Goal: Transaction & Acquisition: Purchase product/service

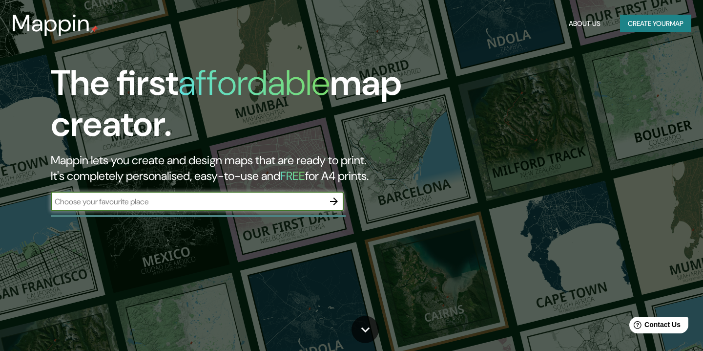
click at [338, 203] on icon "button" at bounding box center [334, 201] width 12 height 12
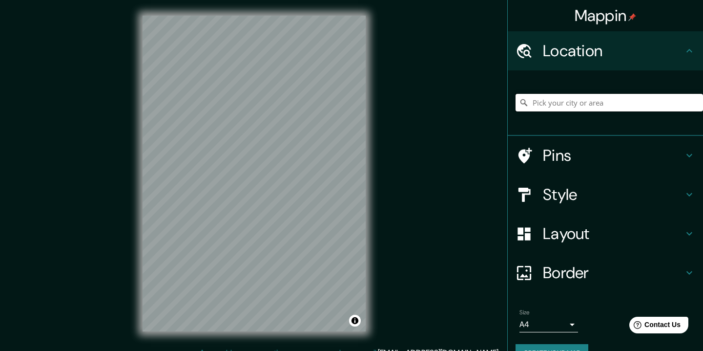
click at [591, 101] on input "Pick your city or area" at bounding box center [610, 103] width 188 height 18
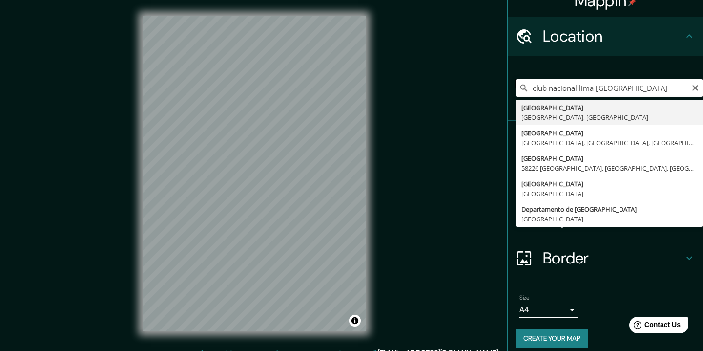
scroll to position [14, 0]
type input "club nacional lima [GEOGRAPHIC_DATA]"
click at [694, 89] on icon "Clear" at bounding box center [696, 88] width 6 height 6
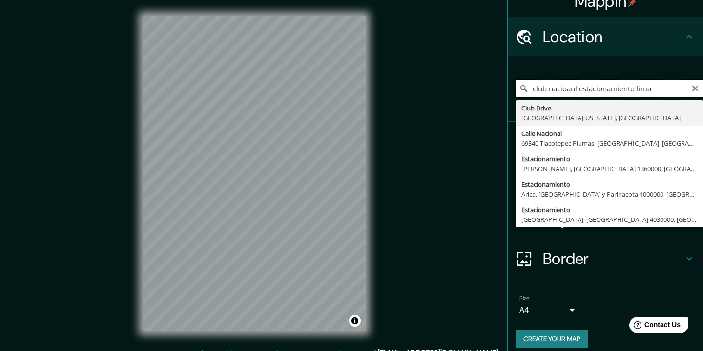
click at [603, 90] on input "club nacioanl estacionamiento lima" at bounding box center [610, 89] width 188 height 18
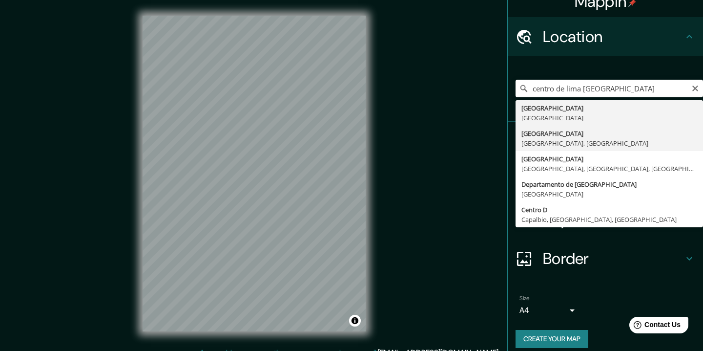
type input "[GEOGRAPHIC_DATA], [GEOGRAPHIC_DATA], [GEOGRAPHIC_DATA]"
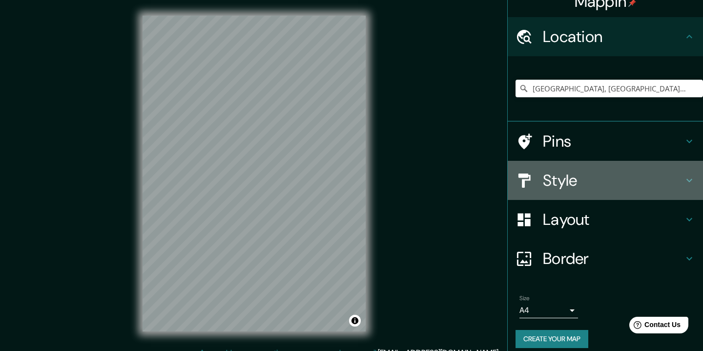
click at [555, 177] on h4 "Style" at bounding box center [613, 180] width 141 height 20
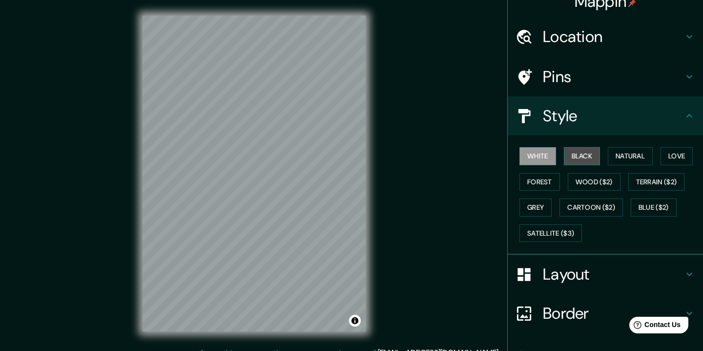
click at [574, 156] on button "Black" at bounding box center [582, 156] width 37 height 18
click at [546, 160] on button "White" at bounding box center [538, 156] width 37 height 18
click at [551, 180] on button "Forest" at bounding box center [540, 182] width 41 height 18
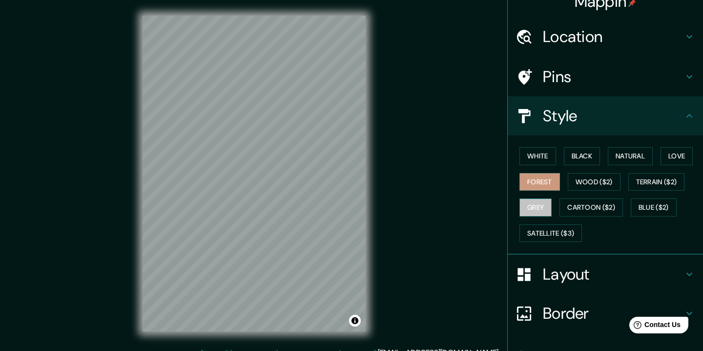
click at [541, 202] on button "Grey" at bounding box center [536, 207] width 32 height 18
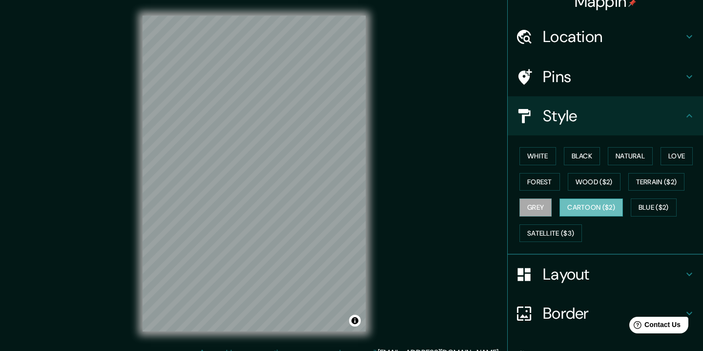
click at [583, 208] on button "Cartoon ($2)" at bounding box center [592, 207] width 64 height 18
click at [643, 207] on button "Blue ($2)" at bounding box center [654, 207] width 46 height 18
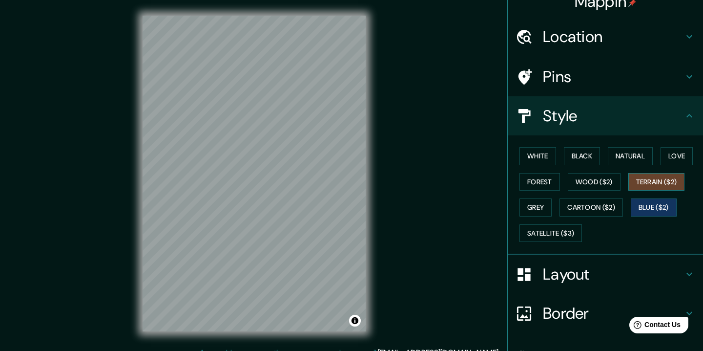
click at [644, 173] on button "Terrain ($2)" at bounding box center [657, 182] width 57 height 18
click at [670, 160] on button "Love" at bounding box center [677, 156] width 32 height 18
click at [660, 175] on button "Terrain ($2)" at bounding box center [657, 182] width 57 height 18
click at [634, 163] on button "Natural" at bounding box center [630, 156] width 45 height 18
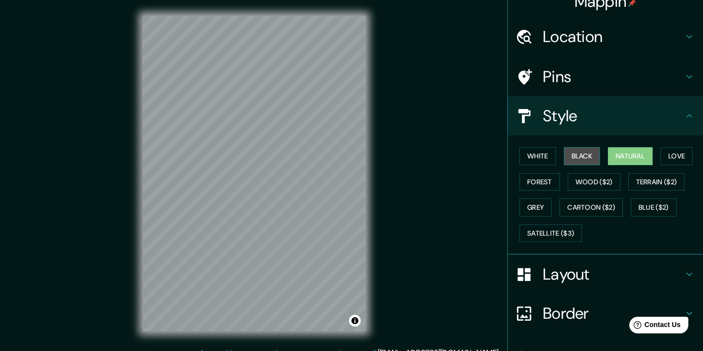
click at [589, 161] on button "Black" at bounding box center [582, 156] width 37 height 18
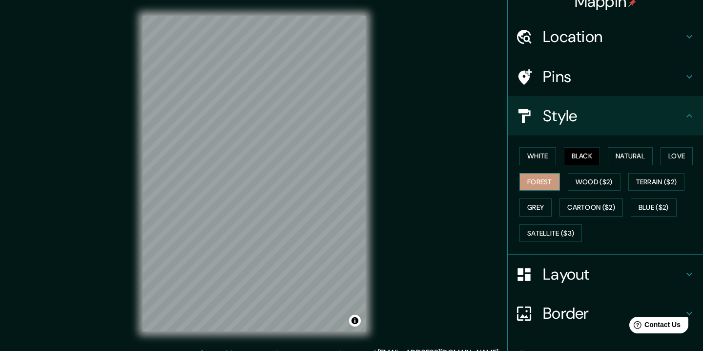
click at [546, 182] on button "Forest" at bounding box center [540, 182] width 41 height 18
click at [541, 210] on button "Grey" at bounding box center [536, 207] width 32 height 18
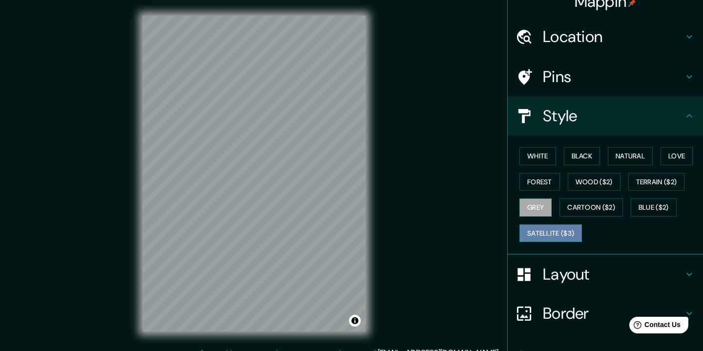
click at [557, 235] on button "Satellite ($3)" at bounding box center [551, 233] width 63 height 18
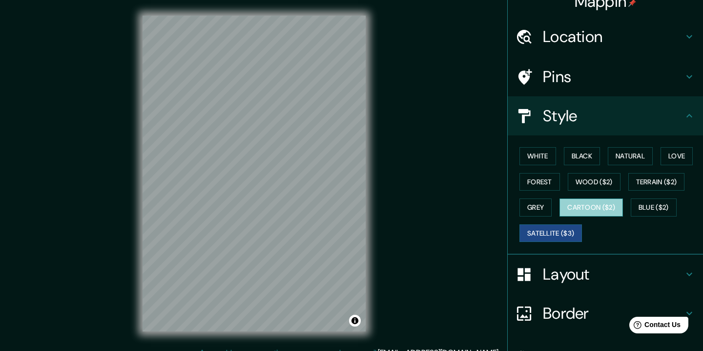
click at [580, 212] on button "Cartoon ($2)" at bounding box center [592, 207] width 64 height 18
click at [559, 226] on button "Satellite ($3)" at bounding box center [551, 233] width 63 height 18
click at [533, 153] on button "White" at bounding box center [538, 156] width 37 height 18
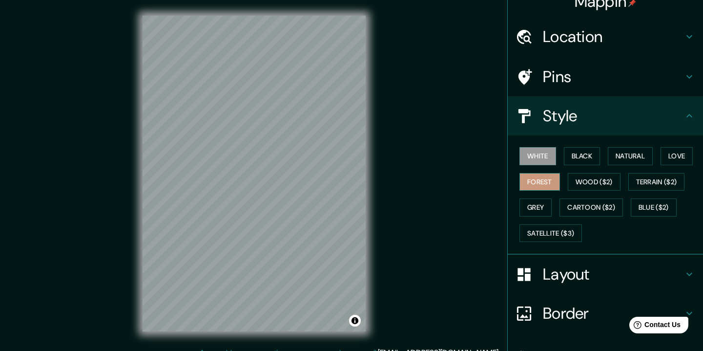
click at [536, 184] on button "Forest" at bounding box center [540, 182] width 41 height 18
click at [538, 204] on button "Grey" at bounding box center [536, 207] width 32 height 18
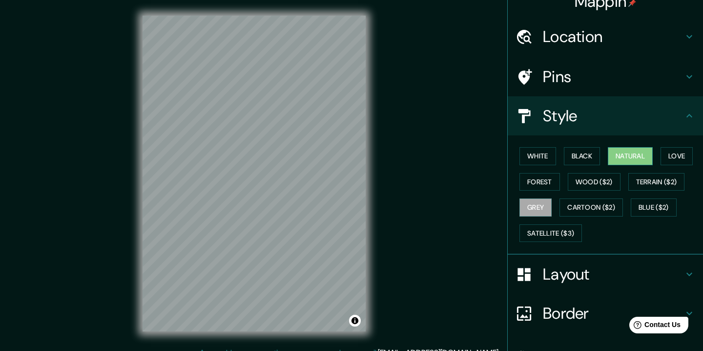
click at [630, 155] on button "Natural" at bounding box center [630, 156] width 45 height 18
click at [679, 154] on button "Love" at bounding box center [677, 156] width 32 height 18
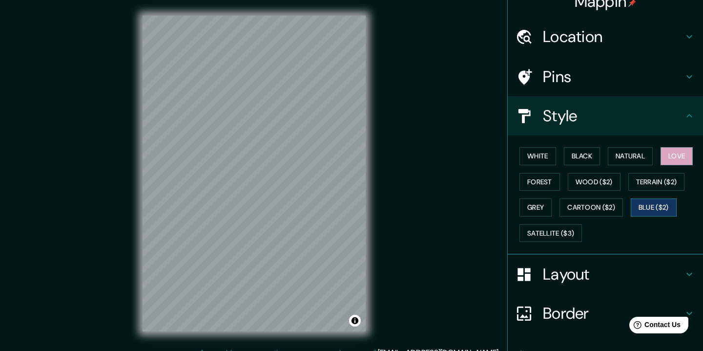
click at [660, 205] on button "Blue ($2)" at bounding box center [654, 207] width 46 height 18
click at [662, 192] on div "White Black Natural Love Forest Wood ($2) Terrain ($2) Grey Cartoon ($2) Blue (…" at bounding box center [610, 194] width 188 height 103
click at [601, 209] on button "Cartoon ($2)" at bounding box center [592, 207] width 64 height 18
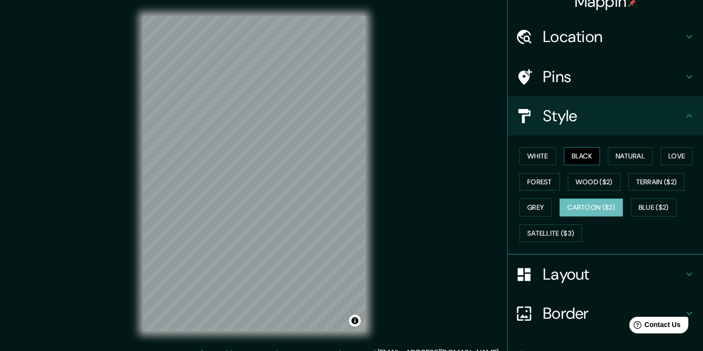
click at [576, 160] on button "Black" at bounding box center [582, 156] width 37 height 18
click at [540, 155] on button "White" at bounding box center [538, 156] width 37 height 18
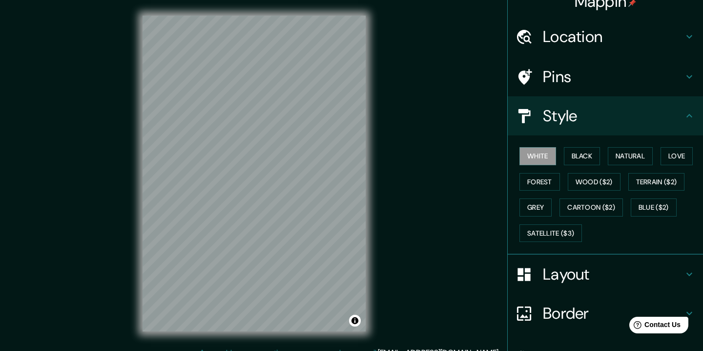
click at [581, 85] on h4 "Pins" at bounding box center [613, 77] width 141 height 20
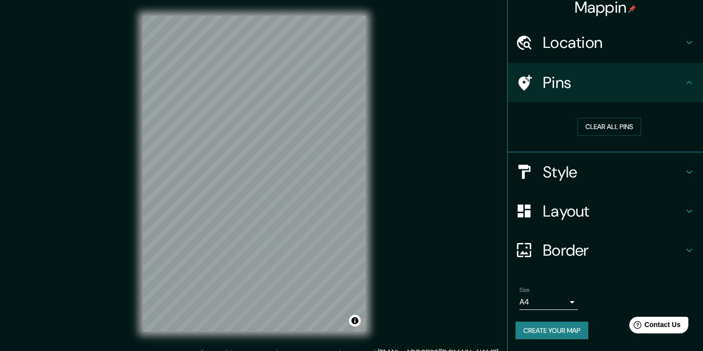
scroll to position [8, 0]
click at [605, 128] on button "Clear all pins" at bounding box center [610, 127] width 64 height 18
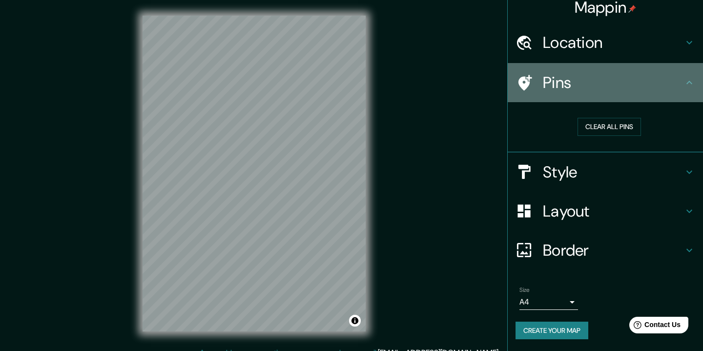
click at [582, 82] on h4 "Pins" at bounding box center [613, 83] width 141 height 20
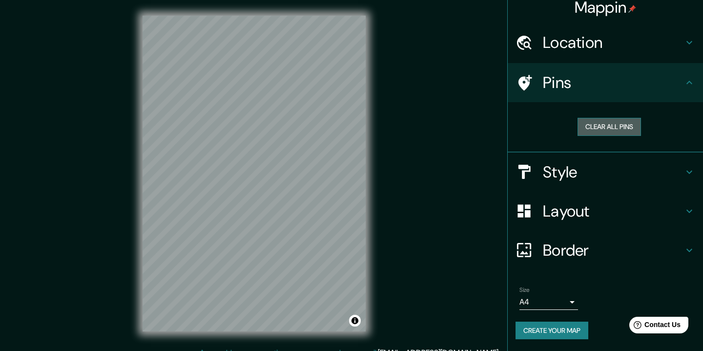
click at [593, 121] on button "Clear all pins" at bounding box center [610, 127] width 64 height 18
click at [573, 48] on h4 "Location" at bounding box center [613, 43] width 141 height 20
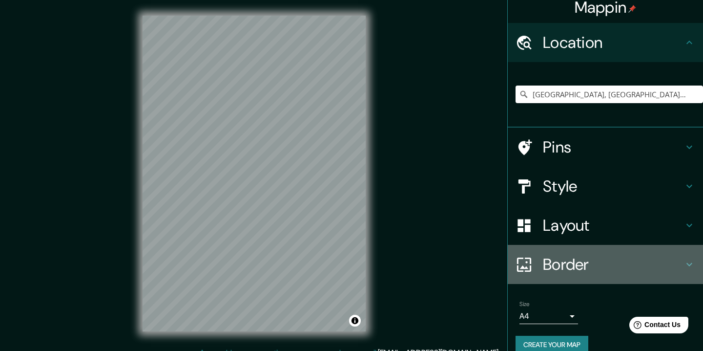
click at [563, 266] on h4 "Border" at bounding box center [613, 265] width 141 height 20
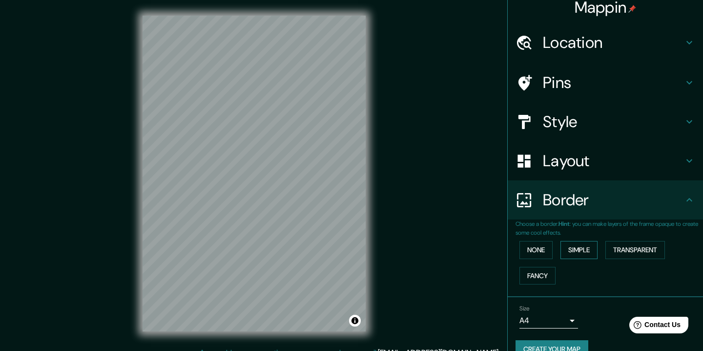
click at [574, 252] on button "Simple" at bounding box center [579, 250] width 37 height 18
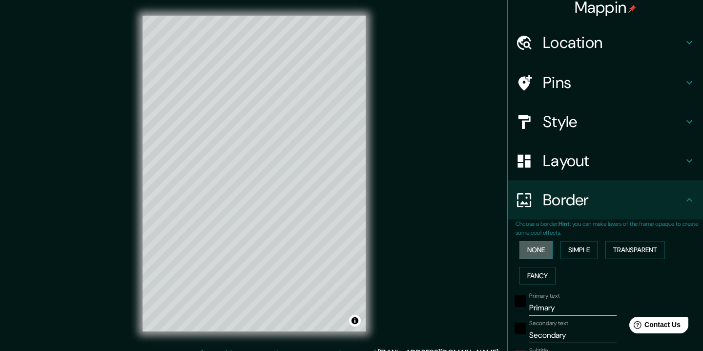
click at [543, 250] on button "None" at bounding box center [536, 250] width 33 height 18
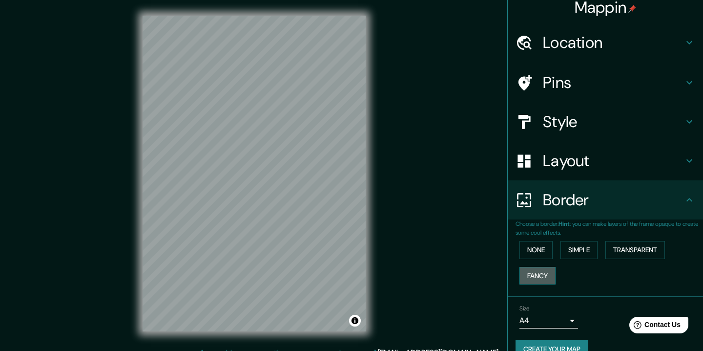
click at [546, 271] on button "Fancy" at bounding box center [538, 276] width 36 height 18
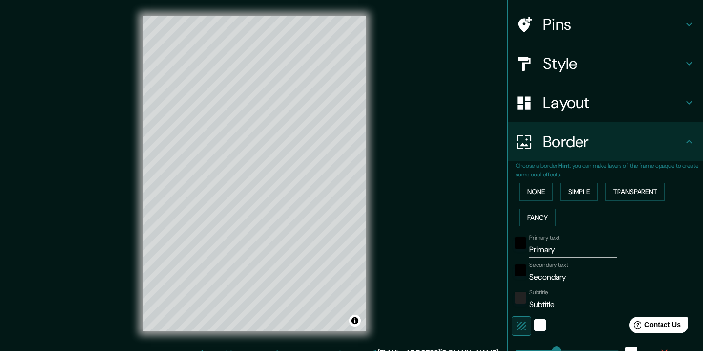
scroll to position [67, 0]
click at [635, 186] on button "Transparent" at bounding box center [636, 191] width 60 height 18
click at [548, 194] on button "None" at bounding box center [536, 191] width 33 height 18
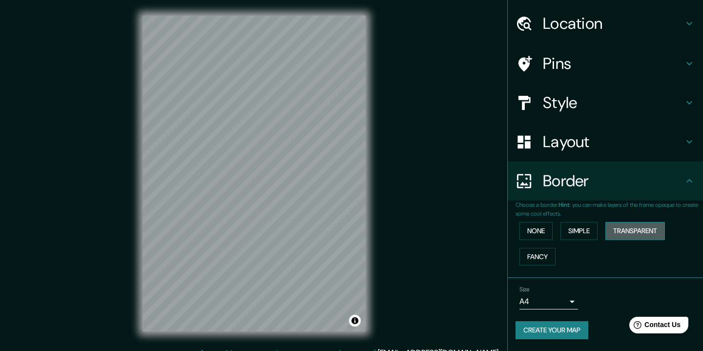
click at [626, 228] on button "Transparent" at bounding box center [636, 231] width 60 height 18
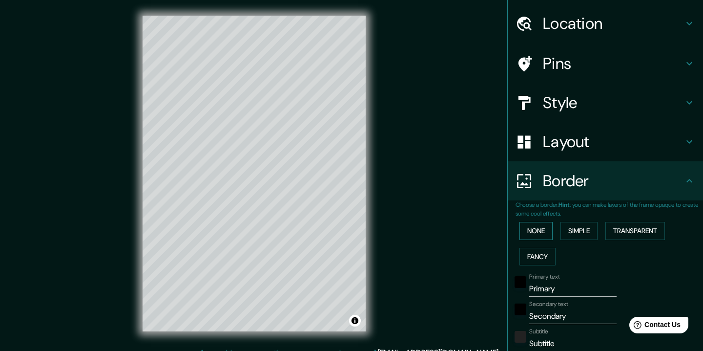
click at [546, 232] on button "None" at bounding box center [536, 231] width 33 height 18
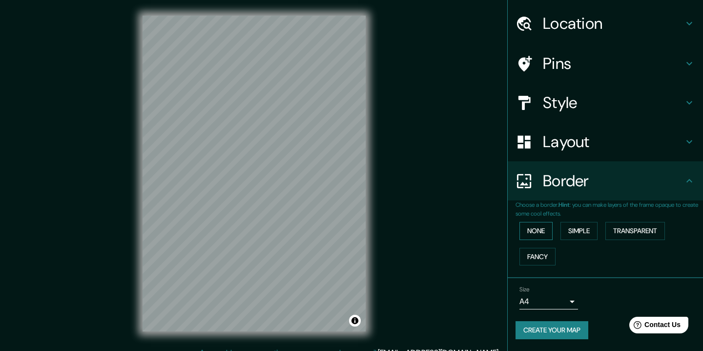
scroll to position [12, 0]
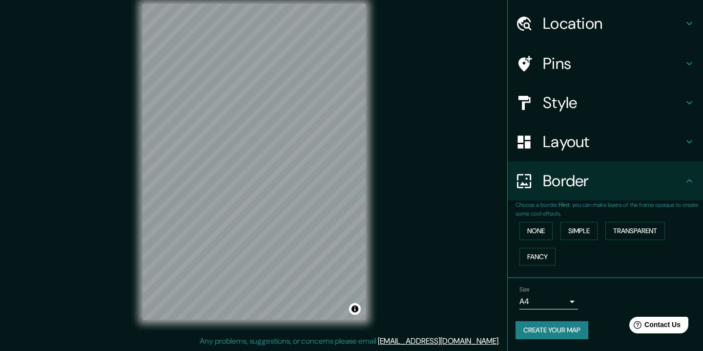
click at [549, 298] on body "Mappin Location [GEOGRAPHIC_DATA], [GEOGRAPHIC_DATA], [GEOGRAPHIC_DATA] Pins St…" at bounding box center [351, 163] width 703 height 351
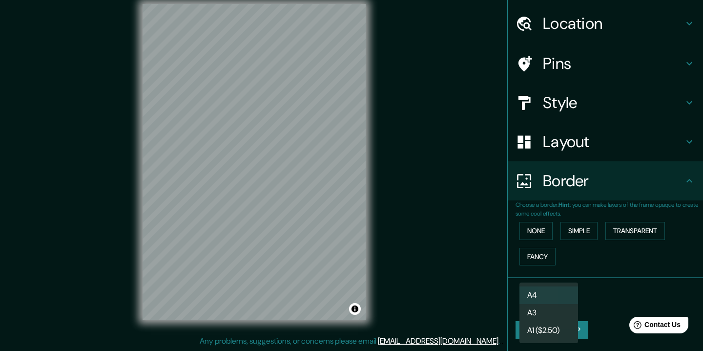
click at [550, 314] on li "A3" at bounding box center [549, 313] width 59 height 18
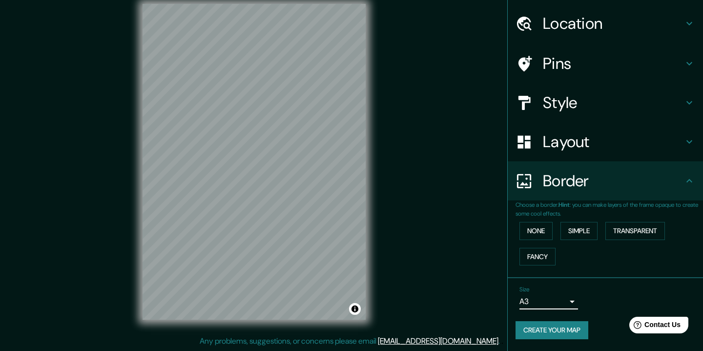
click at [551, 303] on body "Mappin Location [GEOGRAPHIC_DATA], [GEOGRAPHIC_DATA], [GEOGRAPHIC_DATA] Pins St…" at bounding box center [351, 163] width 703 height 351
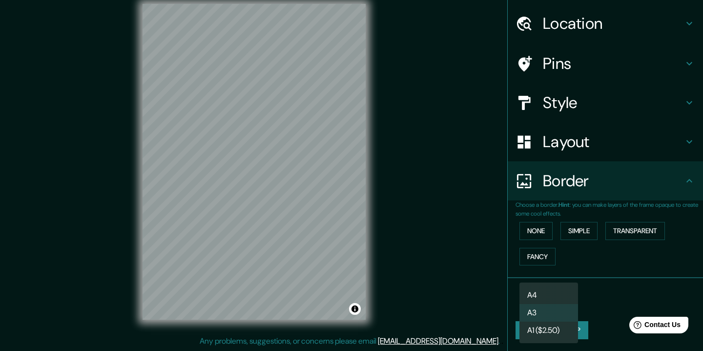
click at [550, 291] on li "A4" at bounding box center [549, 295] width 59 height 18
type input "single"
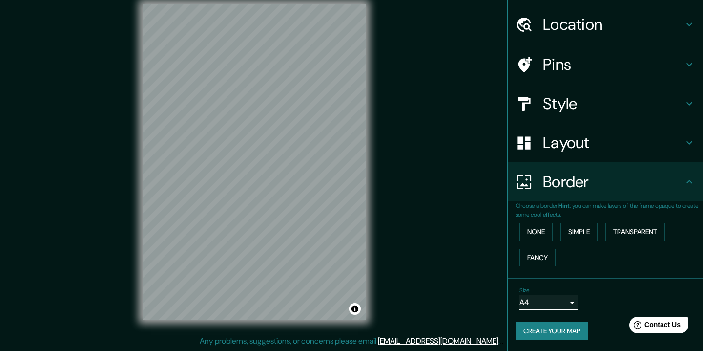
scroll to position [27, 0]
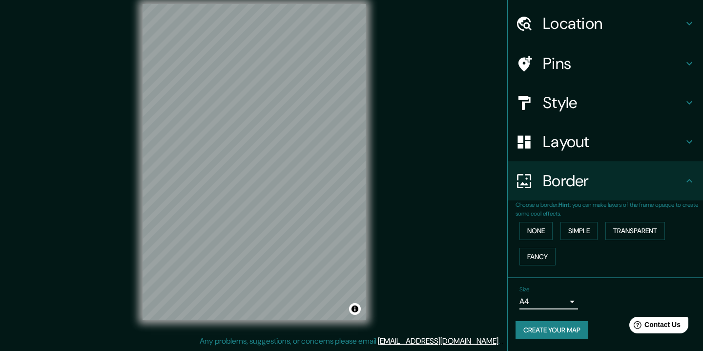
click at [522, 335] on button "Create your map" at bounding box center [552, 330] width 73 height 18
